Goal: Obtain resource: Download file/media

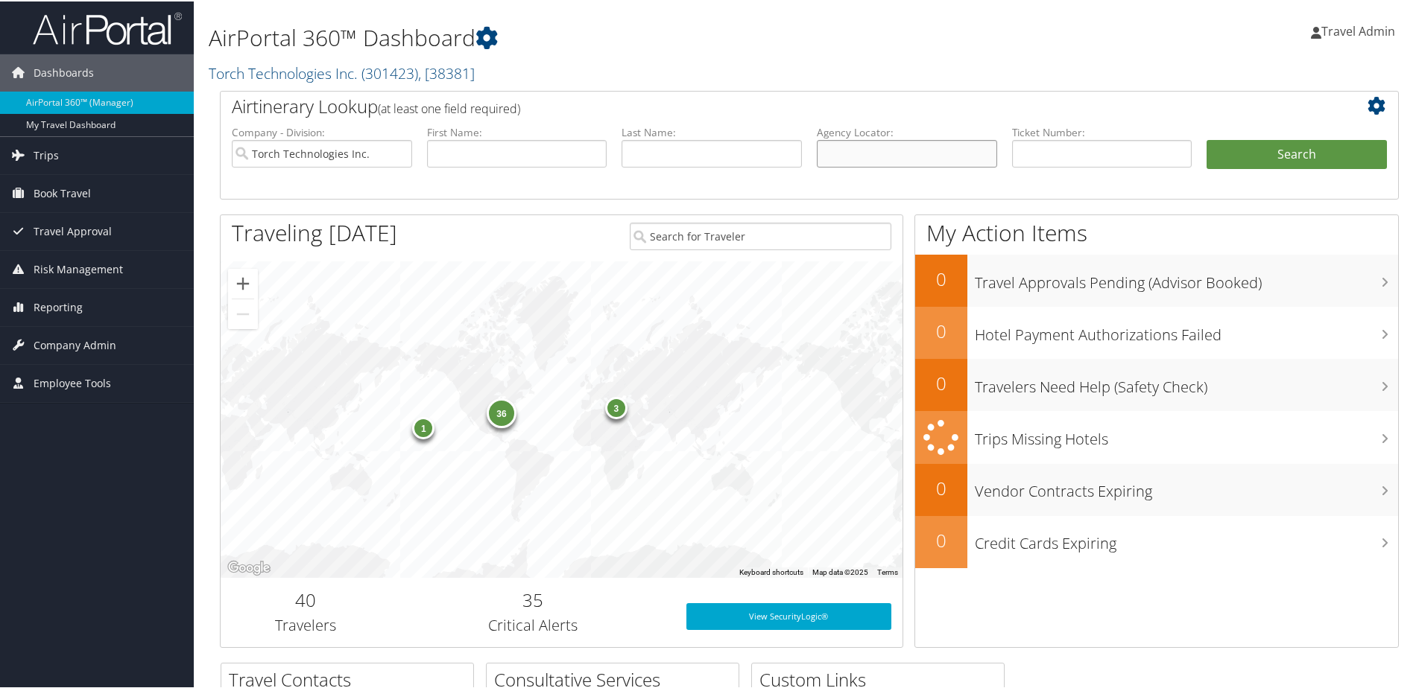
click at [878, 142] on input "text" at bounding box center [907, 153] width 180 height 28
type input "dddxr0"
click at [1304, 155] on button "Search" at bounding box center [1296, 154] width 180 height 30
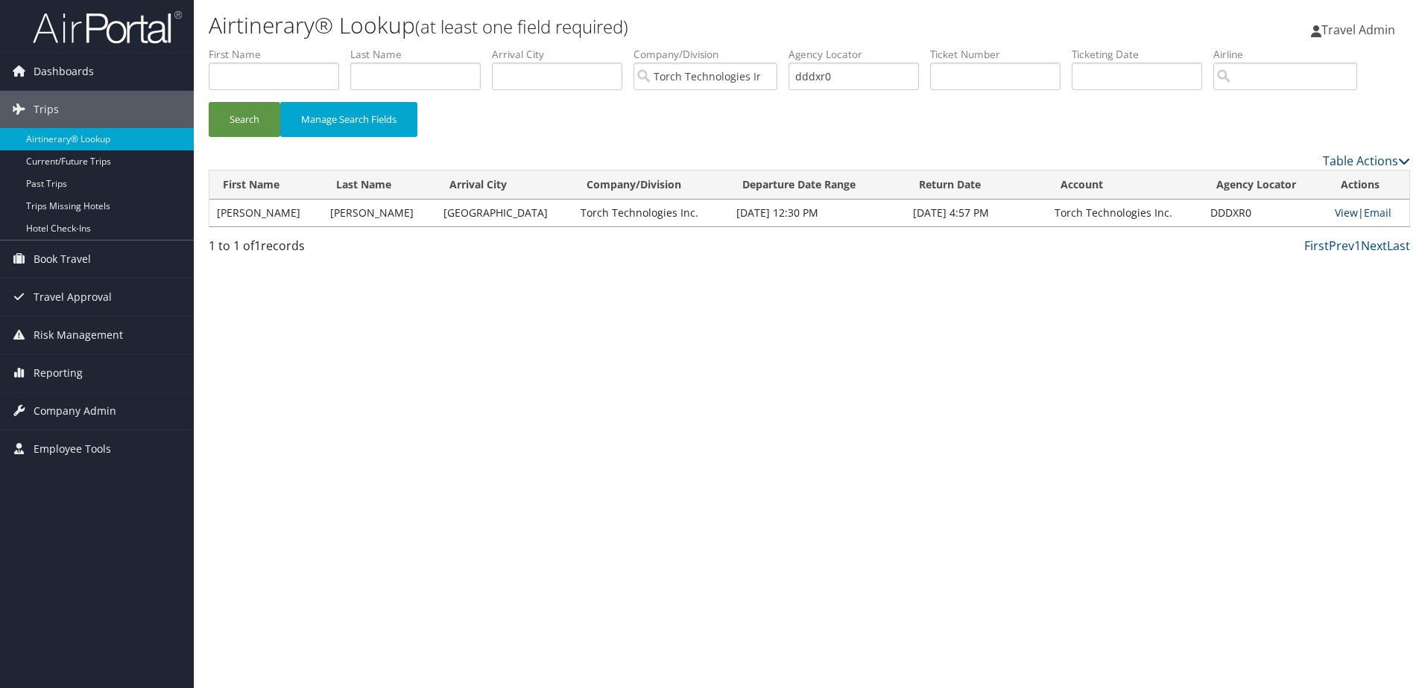
click at [1334, 216] on link "View" at bounding box center [1345, 213] width 23 height 14
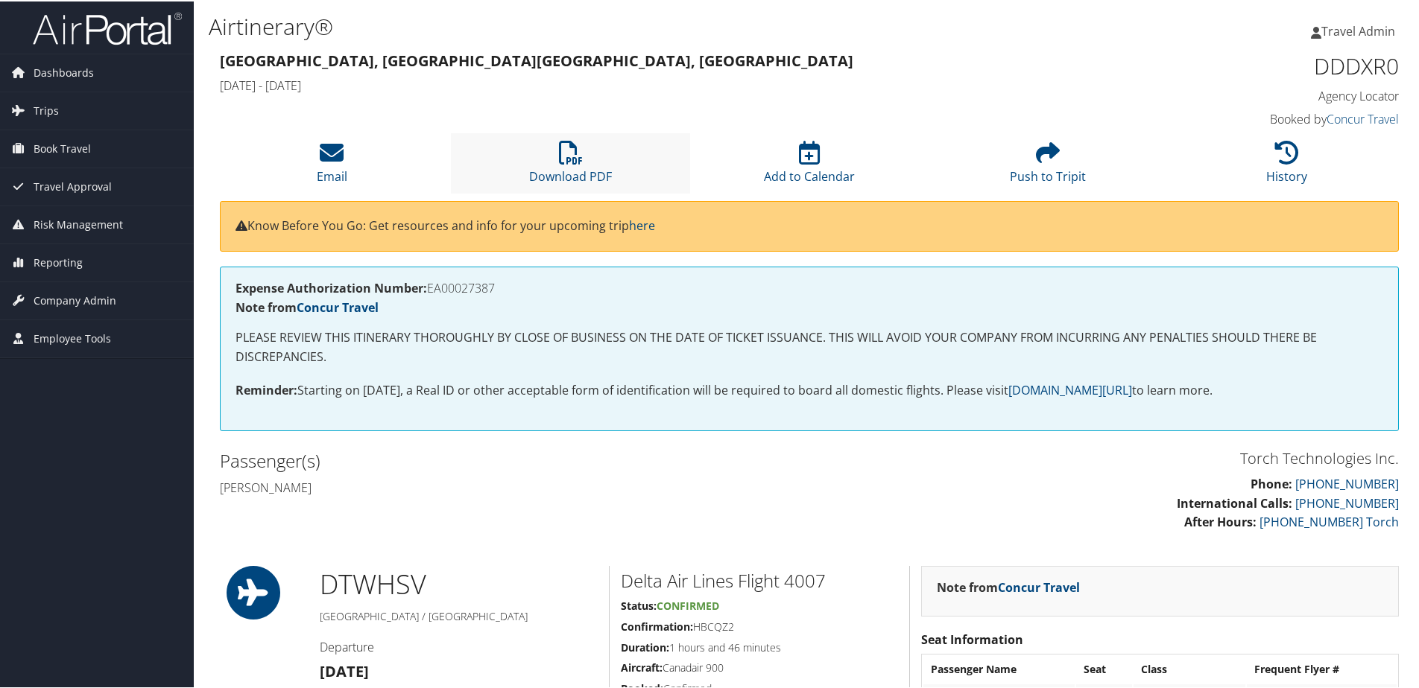
click at [527, 169] on li "Download PDF" at bounding box center [570, 162] width 238 height 60
